Goal: Transaction & Acquisition: Purchase product/service

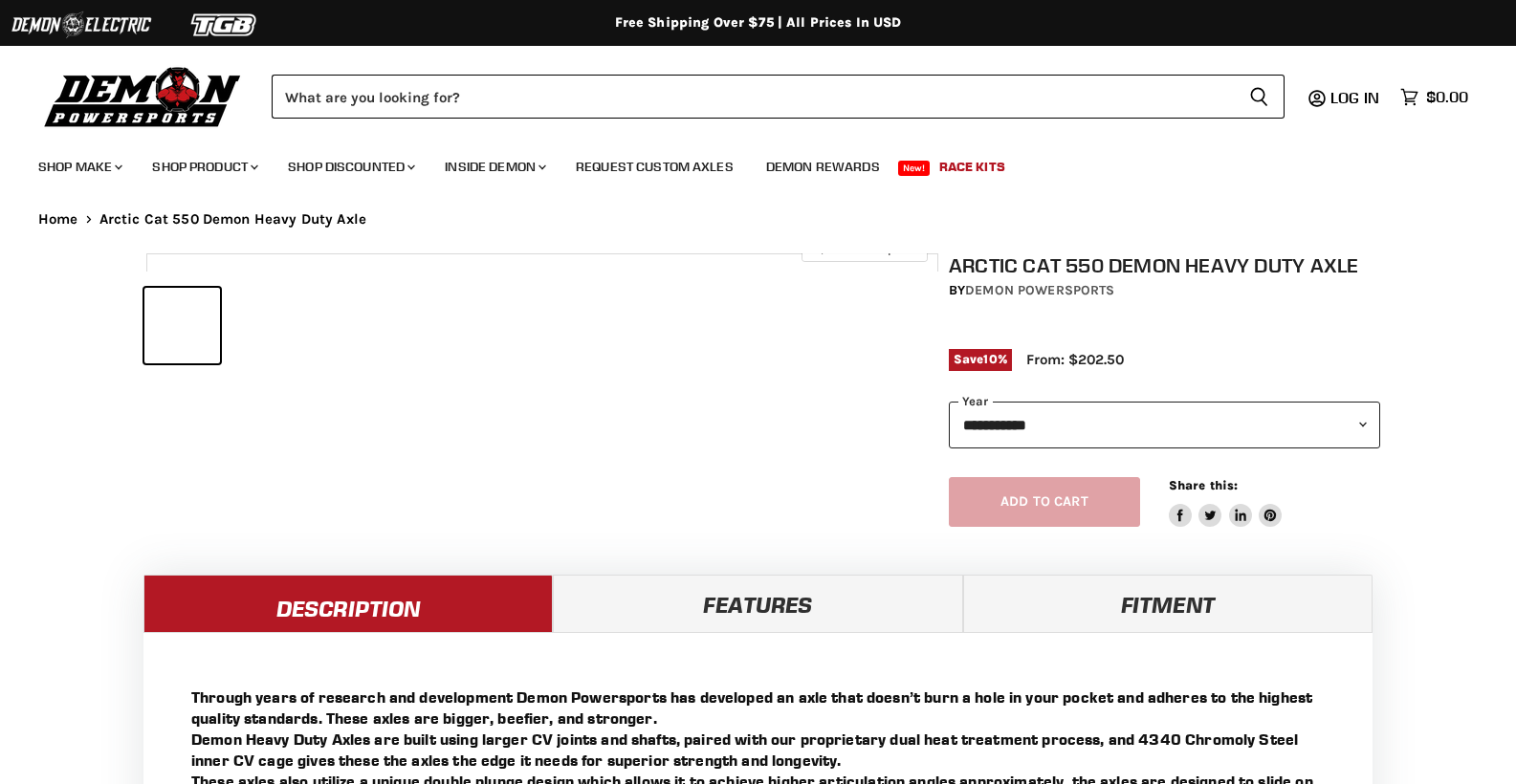
select select "******"
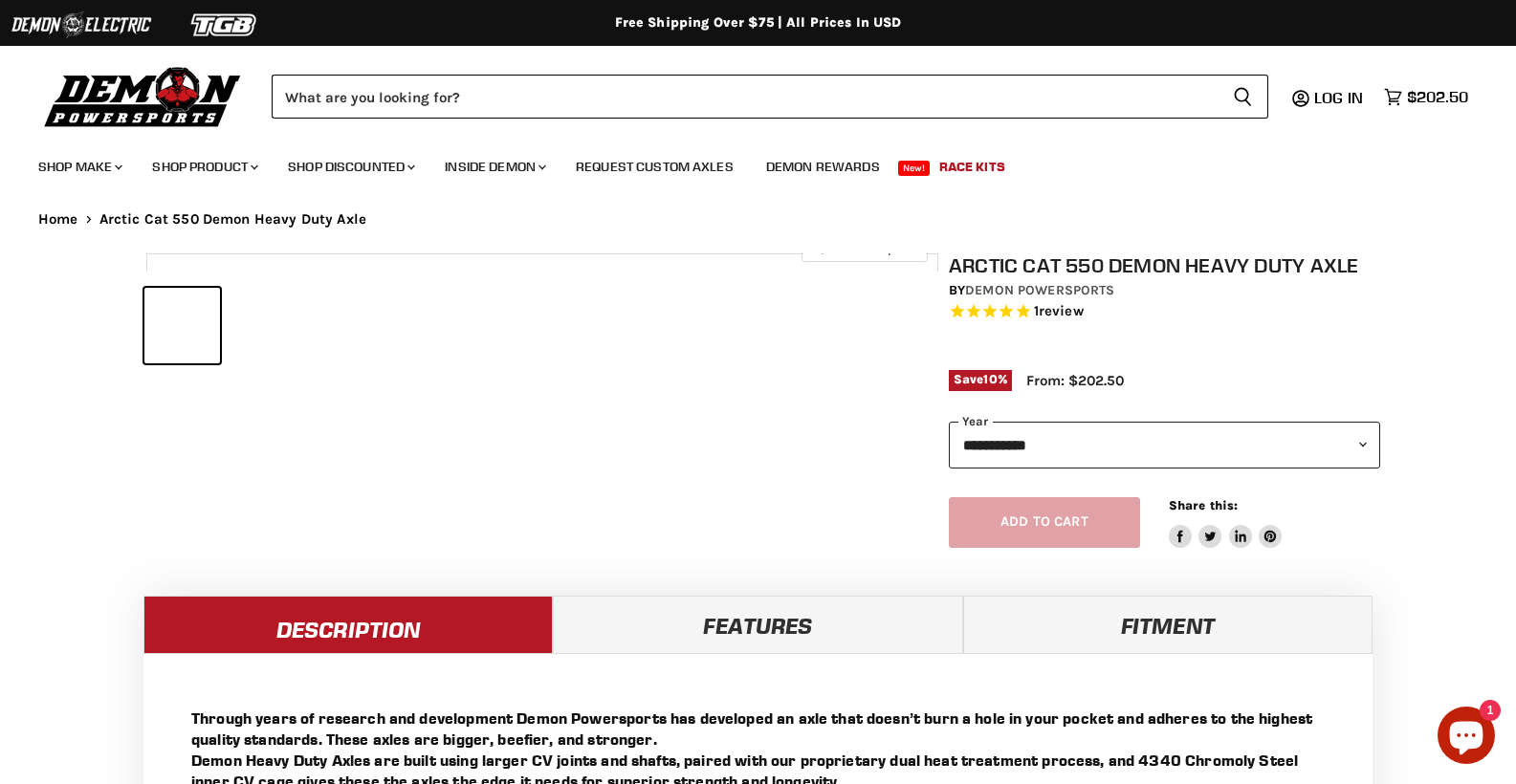
select select "******"
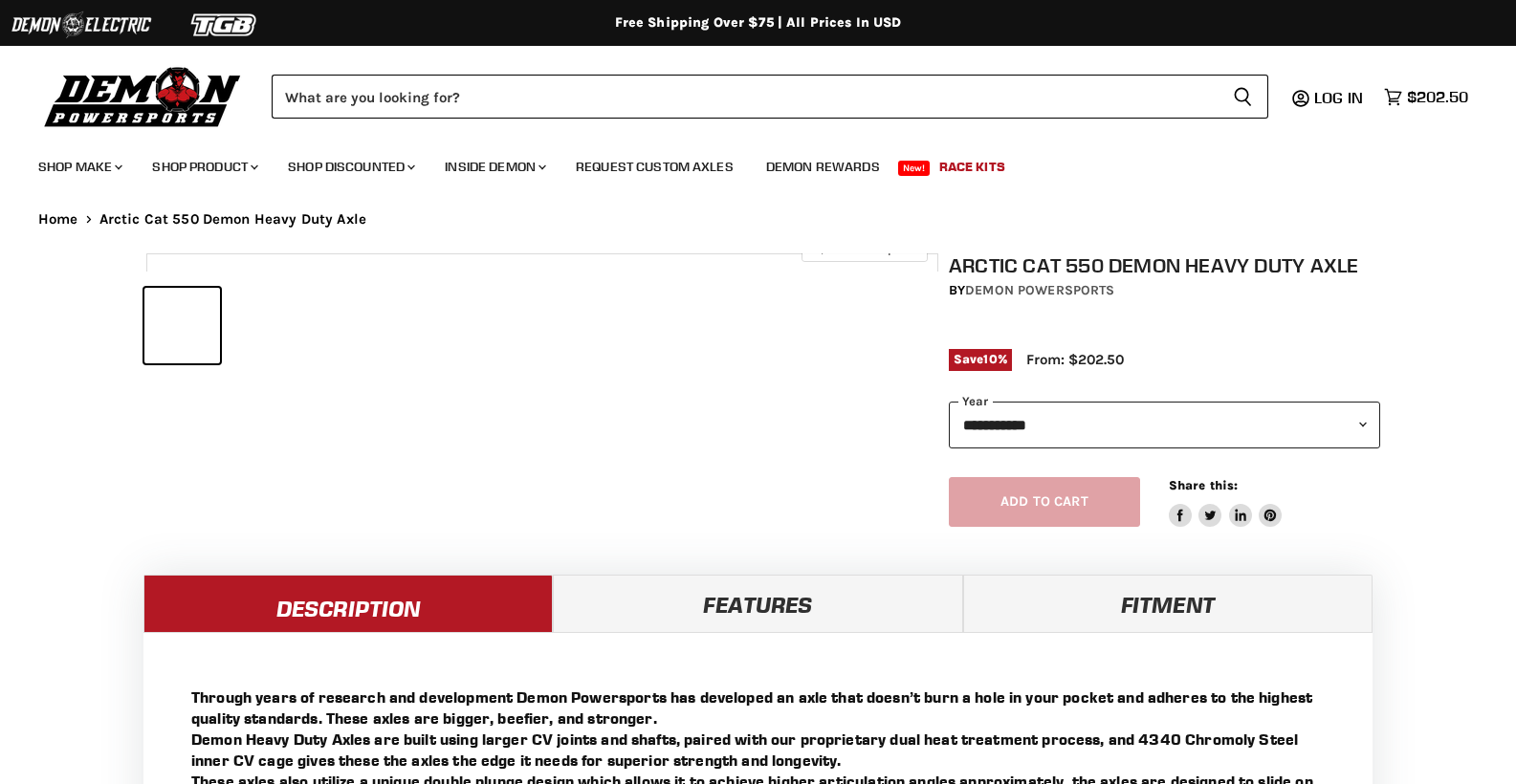
select select "******"
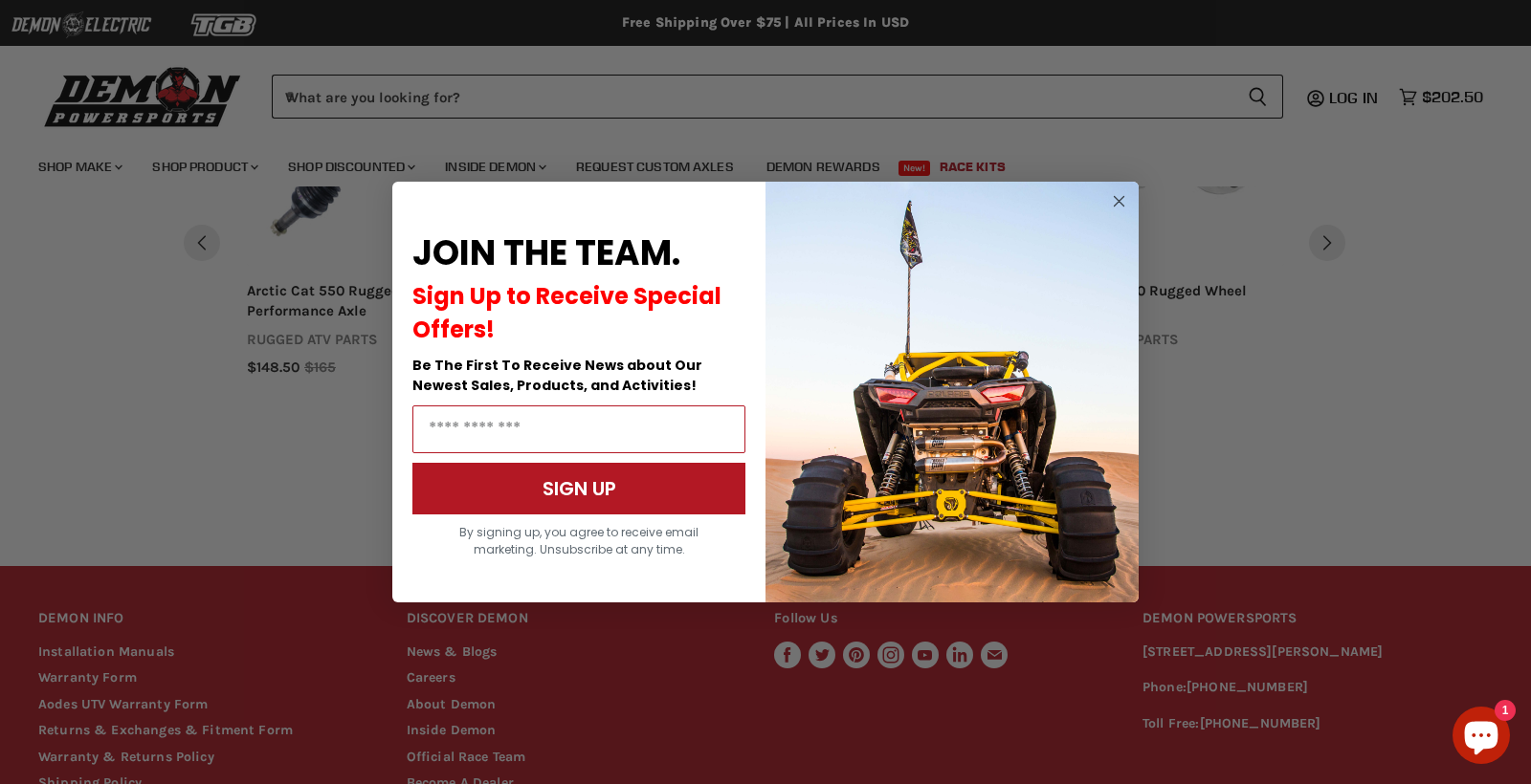
scroll to position [1743, 0]
